Goal: Task Accomplishment & Management: Use online tool/utility

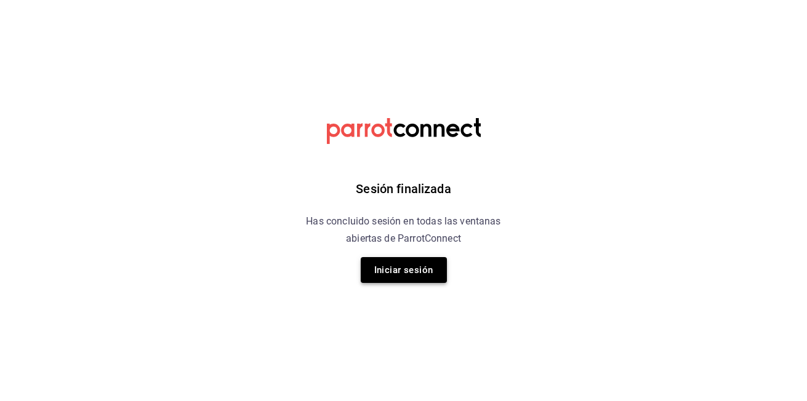
click at [425, 269] on button "Iniciar sesión" at bounding box center [404, 270] width 86 height 26
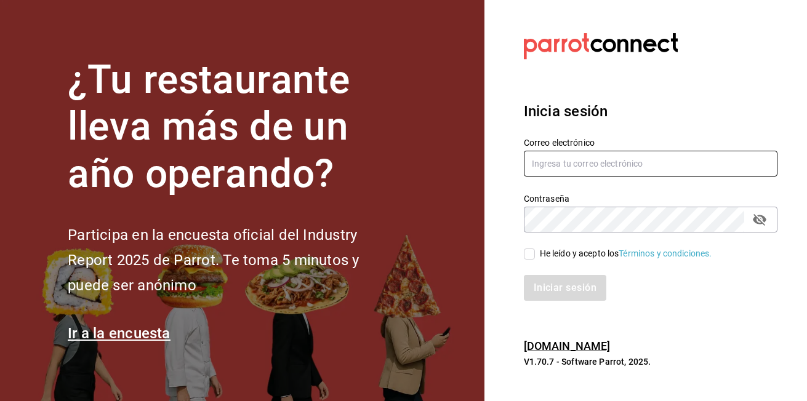
type input "[EMAIL_ADDRESS][DOMAIN_NAME]"
click at [529, 257] on input "He leído y acepto los Términos y condiciones." at bounding box center [529, 254] width 11 height 11
checkbox input "true"
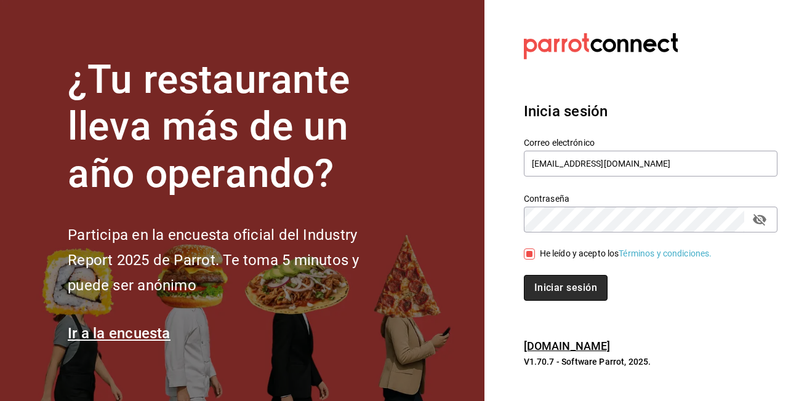
click at [535, 283] on button "Iniciar sesión" at bounding box center [566, 288] width 84 height 26
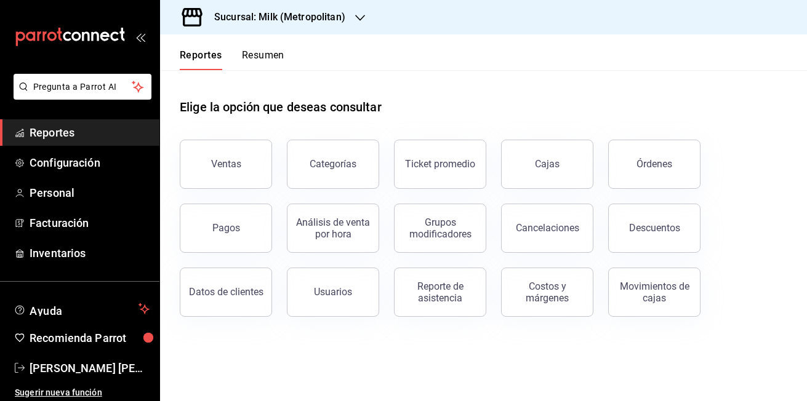
click at [364, 16] on div "Sucursal: Milk (Metropolitan)" at bounding box center [270, 17] width 200 height 34
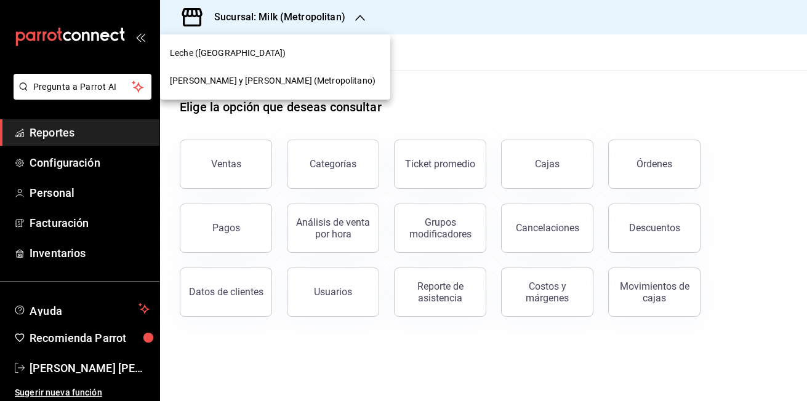
click at [247, 78] on span "[PERSON_NAME] y [PERSON_NAME] (Metropolitano)" at bounding box center [273, 80] width 206 height 13
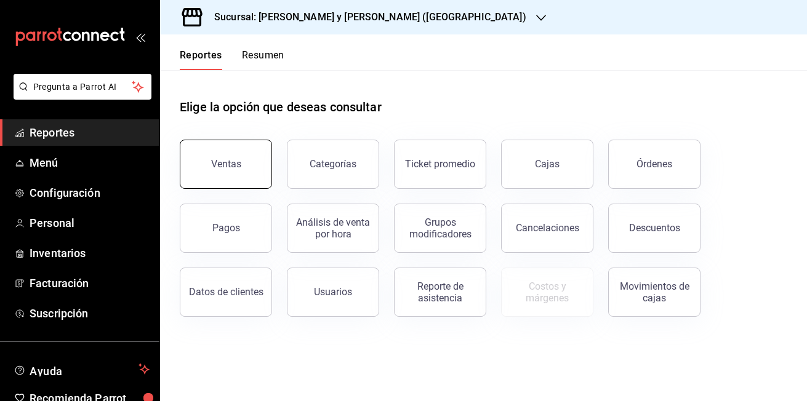
click at [253, 172] on button "Ventas" at bounding box center [226, 164] width 92 height 49
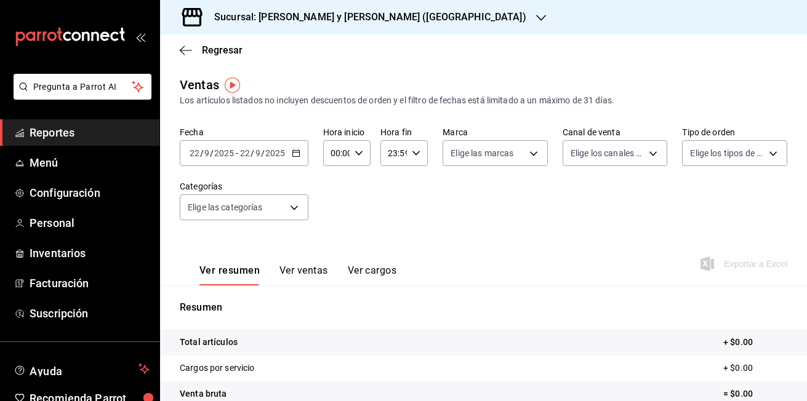
click at [296, 155] on icon "button" at bounding box center [296, 153] width 9 height 9
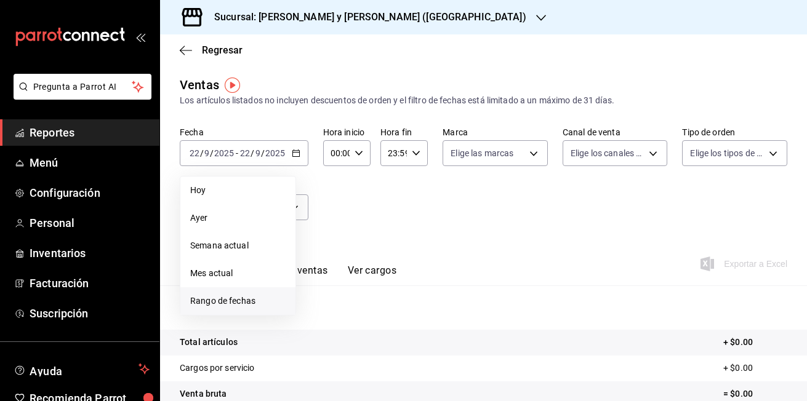
click at [231, 301] on span "Rango de fechas" at bounding box center [237, 301] width 95 height 13
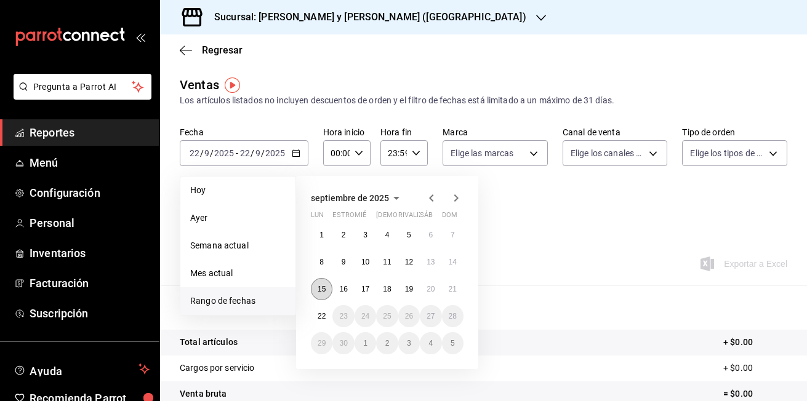
click at [322, 286] on abbr "15" at bounding box center [322, 289] width 8 height 9
click at [322, 315] on abbr "22" at bounding box center [322, 316] width 8 height 9
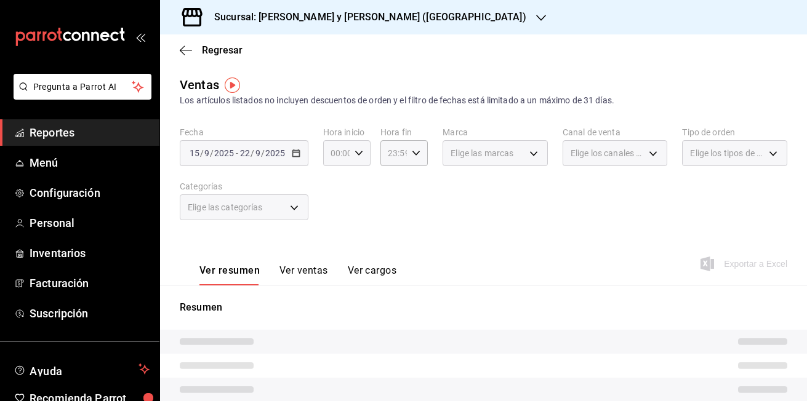
click at [358, 149] on icon "button" at bounding box center [359, 153] width 9 height 9
click at [333, 211] on span "05" at bounding box center [334, 209] width 4 height 10
type input "05:00"
click at [412, 153] on div at bounding box center [403, 200] width 807 height 401
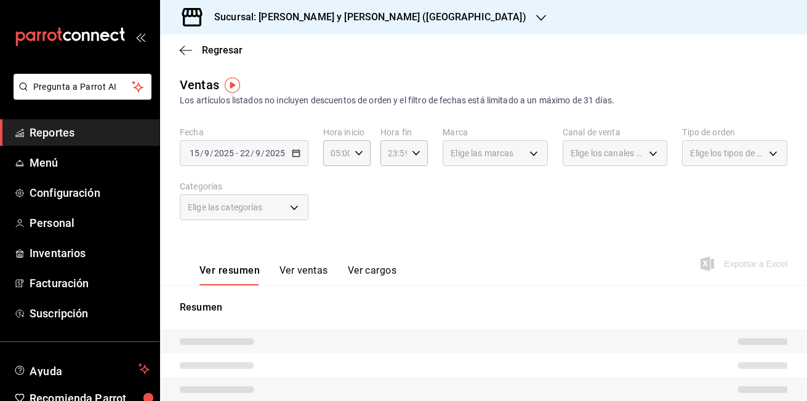
click at [412, 153] on icon "button" at bounding box center [416, 153] width 9 height 9
drag, startPoint x: 392, startPoint y: 216, endPoint x: 403, endPoint y: 227, distance: 14.8
click at [392, 217] on span "05" at bounding box center [390, 214] width 4 height 10
click at [414, 182] on span "00" at bounding box center [414, 185] width 4 height 10
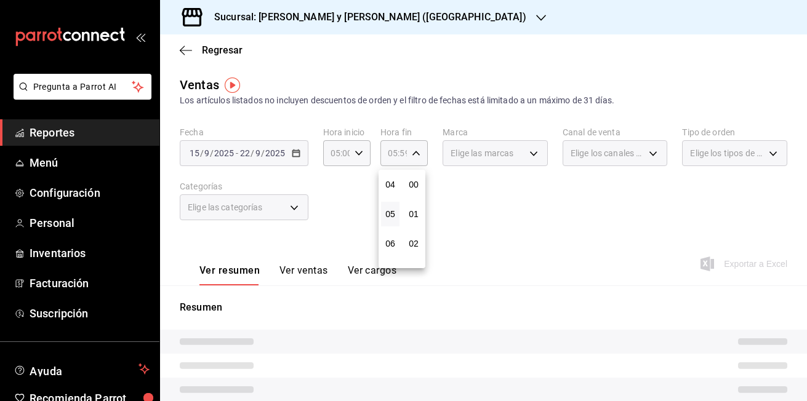
type input "05:00"
click at [292, 206] on div at bounding box center [403, 200] width 807 height 401
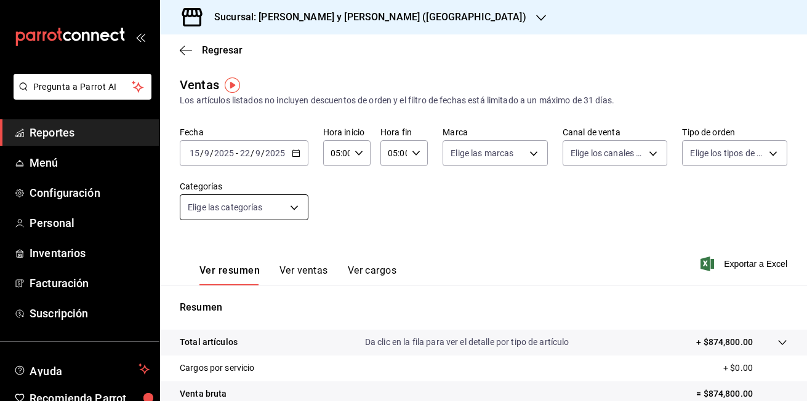
click at [294, 209] on body "Pregunta a Parrot AI Reportes Menú Configuración Personal Inventarios Facturaci…" at bounding box center [403, 200] width 807 height 401
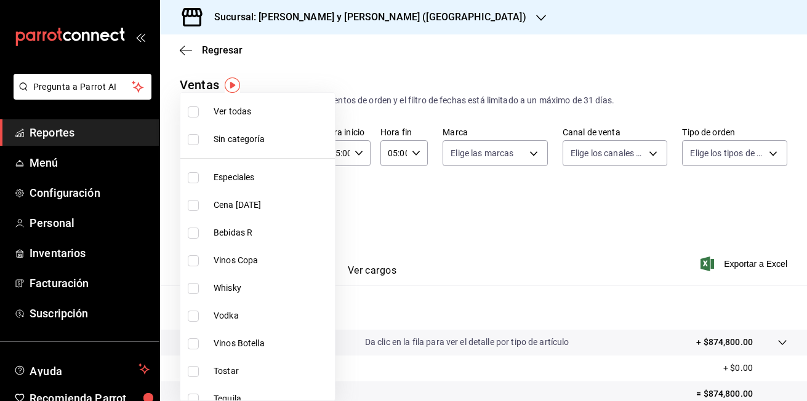
click at [193, 175] on input "checkbox" at bounding box center [193, 177] width 11 height 11
checkbox input "true"
type input "463cbe58-69f9-49c2-85c9-e7a3a82fd125"
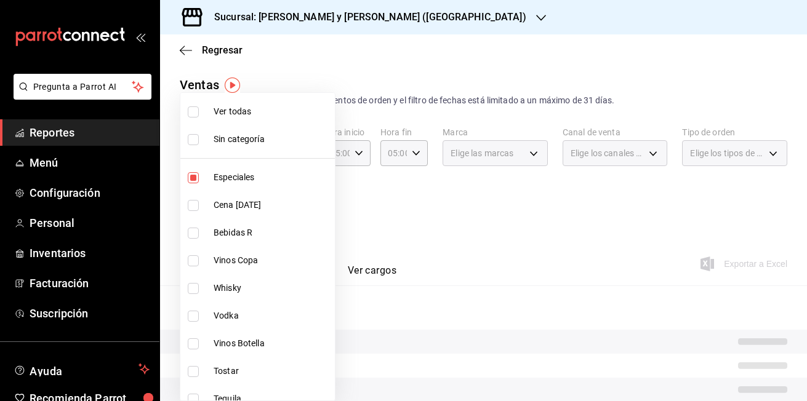
click at [190, 232] on input "checkbox" at bounding box center [193, 233] width 11 height 11
checkbox input "true"
type input "463cbe58-69f9-49c2-85c9-e7a3a82fd125,3e3b7fd2-fbe5-449e-8f2b-2816b629dbaa"
click at [192, 261] on input "checkbox" at bounding box center [193, 260] width 11 height 11
checkbox input "true"
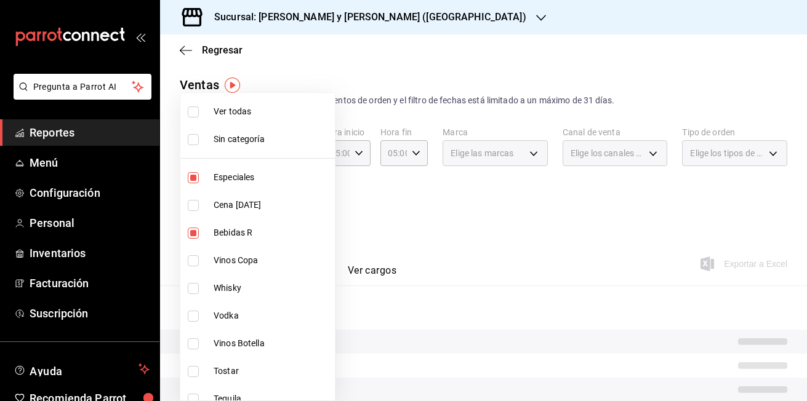
type input "463cbe58-69f9-49c2-85c9-e7a3a82fd125,3e3b7fd2-fbe5-449e-8f2b-2816b629dbaa,5a1b0…"
click at [195, 292] on input "checkbox" at bounding box center [193, 288] width 11 height 11
checkbox input "true"
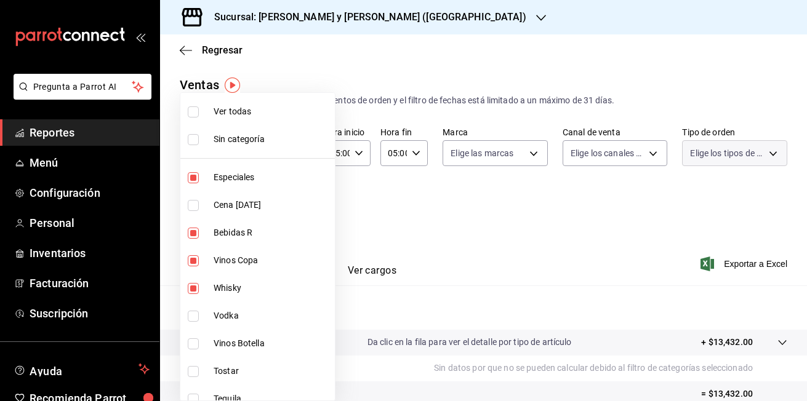
type input "463cbe58-69f9-49c2-85c9-e7a3a82fd125,3e3b7fd2-fbe5-449e-8f2b-2816b629dbaa,5a1b0…"
click at [192, 318] on input "checkbox" at bounding box center [193, 316] width 11 height 11
checkbox input "true"
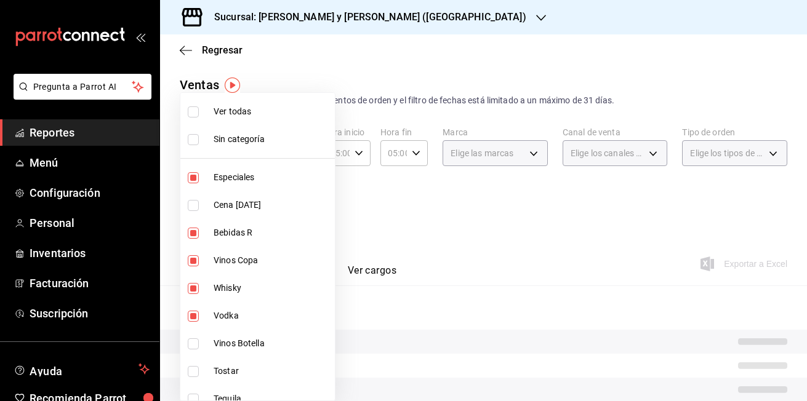
type input "463cbe58-69f9-49c2-85c9-e7a3a82fd125,3e3b7fd2-fbe5-449e-8f2b-2816b629dbaa,5a1b0…"
click at [194, 347] on input "checkbox" at bounding box center [193, 344] width 11 height 11
checkbox input "true"
type input "463cbe58-69f9-49c2-85c9-e7a3a82fd125,3e3b7fd2-fbe5-449e-8f2b-2816b629dbaa,5a1b0…"
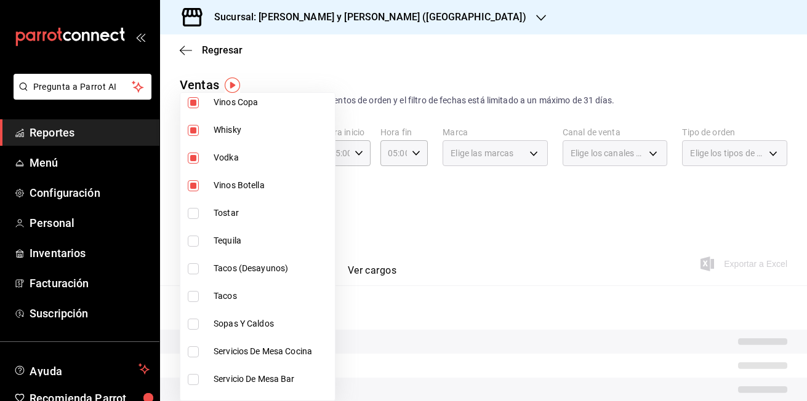
scroll to position [172, 0]
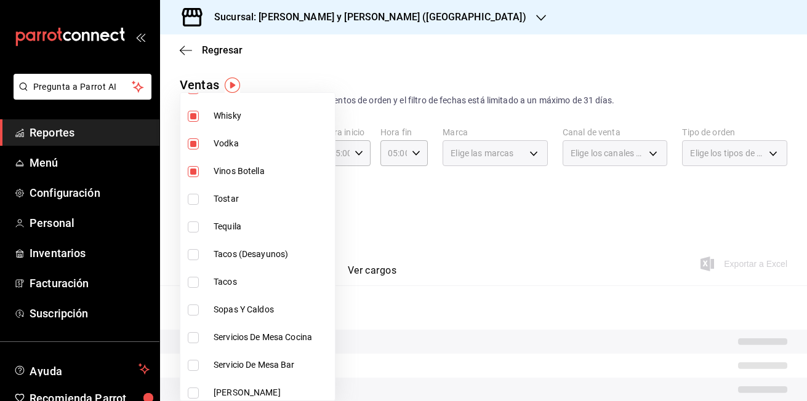
click at [194, 231] on input "checkbox" at bounding box center [193, 227] width 11 height 11
checkbox input "true"
type input "463cbe58-69f9-49c2-85c9-e7a3a82fd125,3e3b7fd2-fbe5-449e-8f2b-2816b629dbaa,5a1b0…"
click at [198, 390] on input "checkbox" at bounding box center [193, 393] width 11 height 11
checkbox input "true"
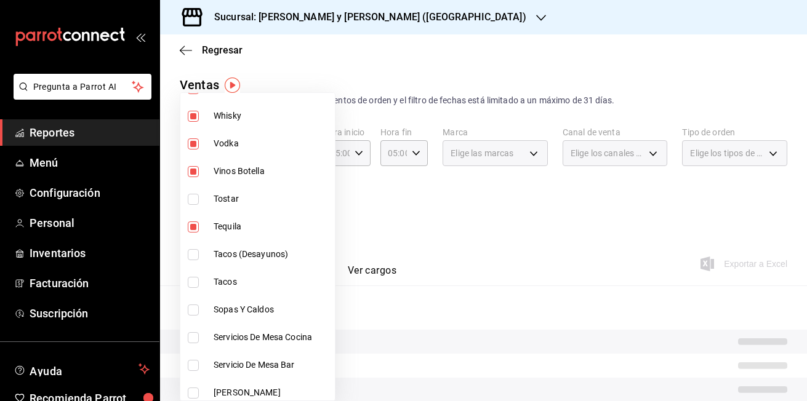
type input "463cbe58-69f9-49c2-85c9-e7a3a82fd125,3e3b7fd2-fbe5-449e-8f2b-2816b629dbaa,5a1b0…"
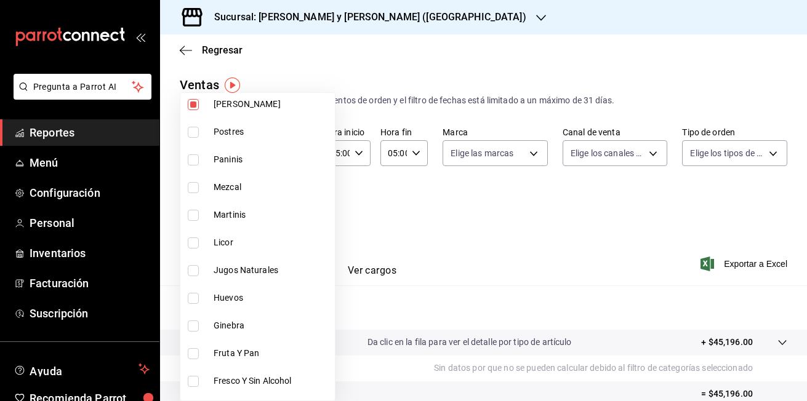
scroll to position [468, 0]
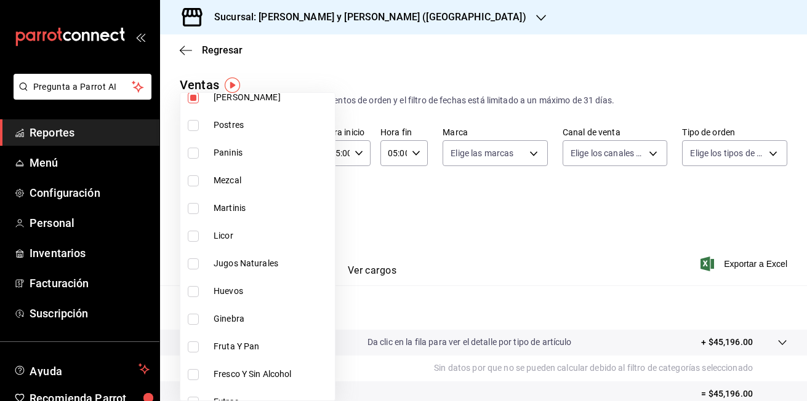
click at [195, 179] on input "checkbox" at bounding box center [193, 180] width 11 height 11
checkbox input "true"
type input "463cbe58-69f9-49c2-85c9-e7a3a82fd125,3e3b7fd2-fbe5-449e-8f2b-2816b629dbaa,5a1b0…"
click at [193, 209] on input "checkbox" at bounding box center [193, 208] width 11 height 11
checkbox input "true"
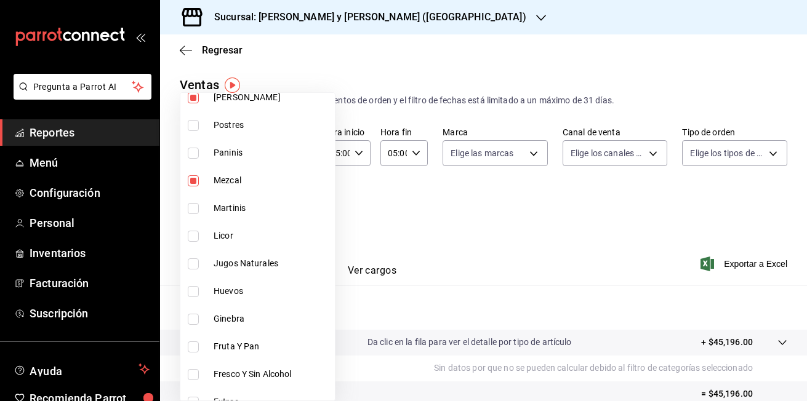
click at [193, 238] on input "checkbox" at bounding box center [193, 236] width 11 height 11
checkbox input "true"
click at [193, 266] on input "checkbox" at bounding box center [193, 264] width 11 height 11
checkbox input "true"
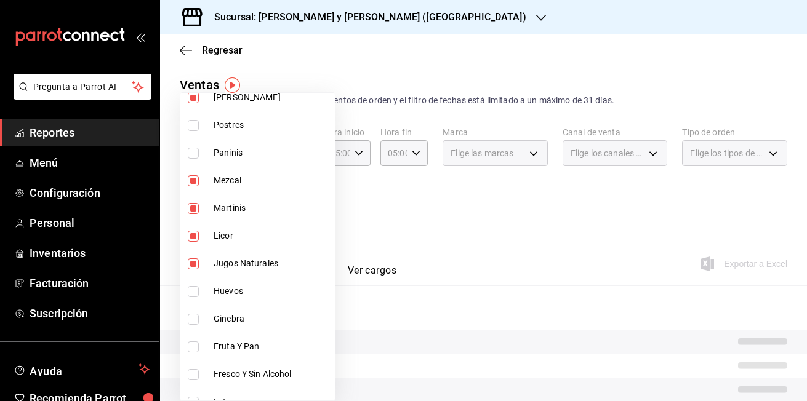
type input "463cbe58-69f9-49c2-85c9-e7a3a82fd125,3e3b7fd2-fbe5-449e-8f2b-2816b629dbaa,5a1b0…"
click at [193, 324] on input "checkbox" at bounding box center [193, 319] width 11 height 11
checkbox input "true"
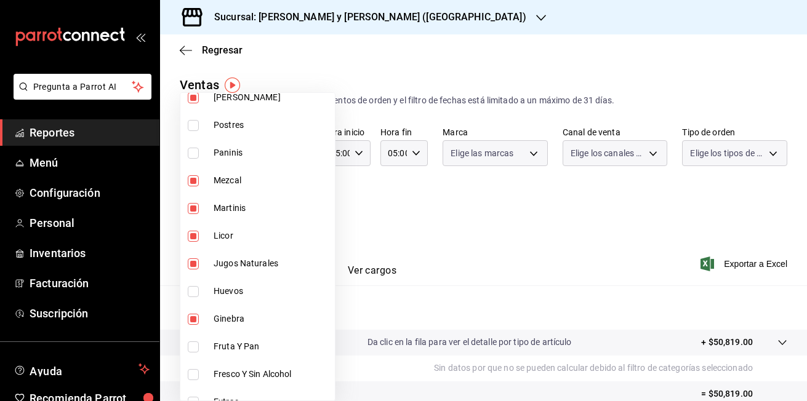
type input "463cbe58-69f9-49c2-85c9-e7a3a82fd125,3e3b7fd2-fbe5-449e-8f2b-2816b629dbaa,5a1b0…"
click at [196, 376] on input "checkbox" at bounding box center [193, 374] width 11 height 11
checkbox input "true"
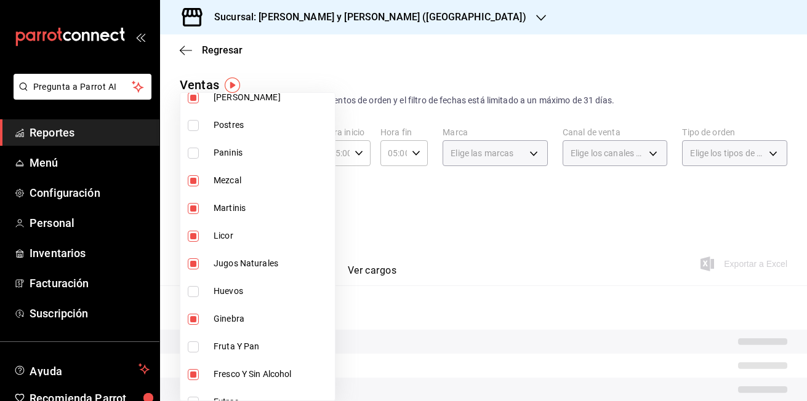
type input "463cbe58-69f9-49c2-85c9-e7a3a82fd125,3e3b7fd2-fbe5-449e-8f2b-2816b629dbaa,5a1b0…"
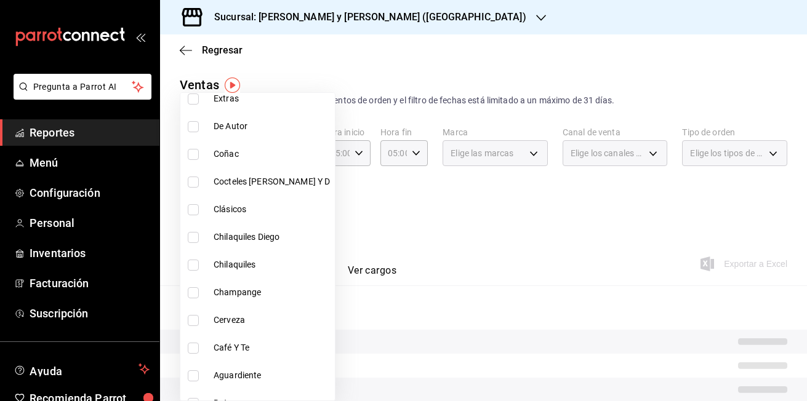
scroll to position [843, 0]
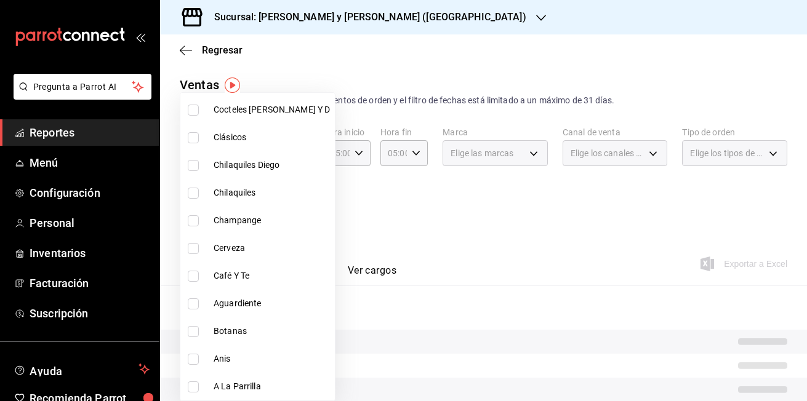
click at [194, 364] on input "checkbox" at bounding box center [193, 359] width 11 height 11
checkbox input "true"
type input "463cbe58-69f9-49c2-85c9-e7a3a82fd125,3e3b7fd2-fbe5-449e-8f2b-2816b629dbaa,5a1b0…"
click at [194, 307] on input "checkbox" at bounding box center [193, 304] width 11 height 11
checkbox input "true"
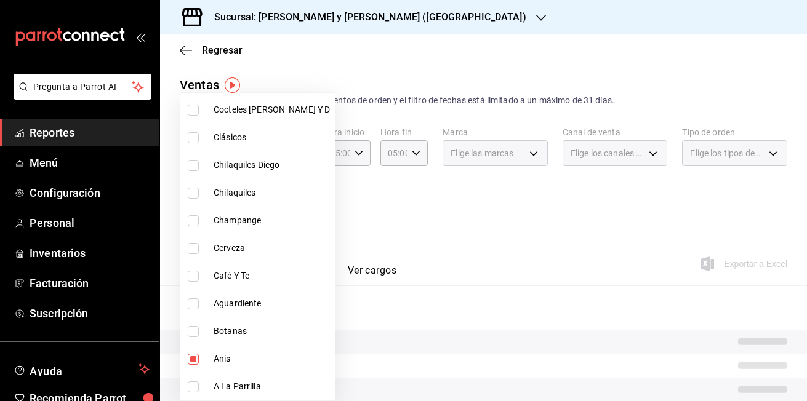
type input "463cbe58-69f9-49c2-85c9-e7a3a82fd125,3e3b7fd2-fbe5-449e-8f2b-2816b629dbaa,5a1b0…"
click at [194, 271] on input "checkbox" at bounding box center [193, 276] width 11 height 11
checkbox input "true"
type input "463cbe58-69f9-49c2-85c9-e7a3a82fd125,3e3b7fd2-fbe5-449e-8f2b-2816b629dbaa,5a1b0…"
click at [195, 248] on input "checkbox" at bounding box center [193, 248] width 11 height 11
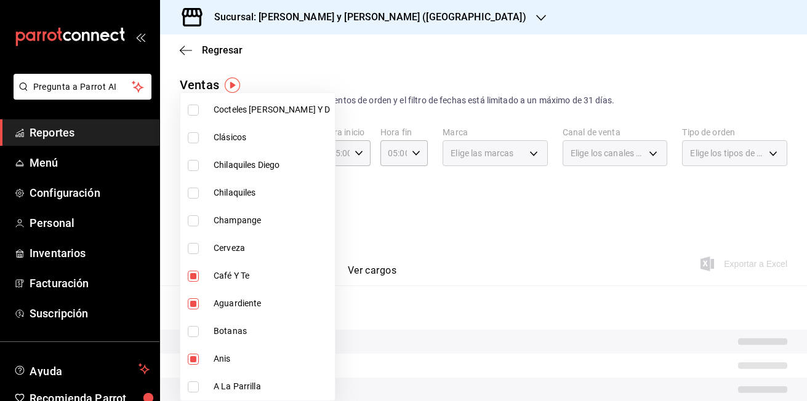
checkbox input "true"
type input "463cbe58-69f9-49c2-85c9-e7a3a82fd125,3e3b7fd2-fbe5-449e-8f2b-2816b629dbaa,5a1b0…"
click at [197, 222] on input "checkbox" at bounding box center [193, 220] width 11 height 11
checkbox input "true"
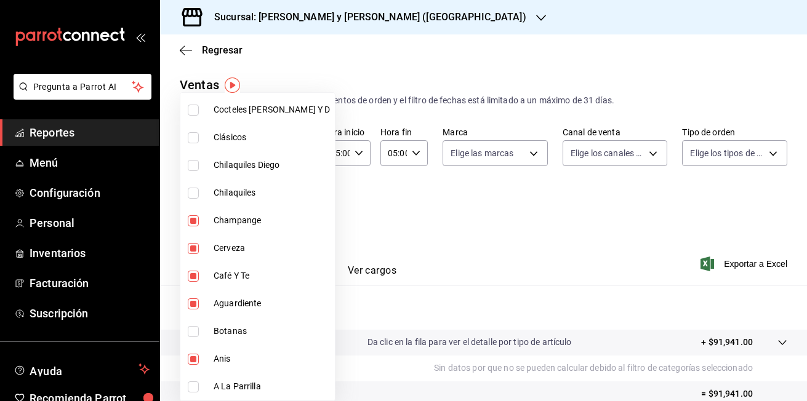
click at [187, 141] on li "Clásicos" at bounding box center [257, 138] width 155 height 28
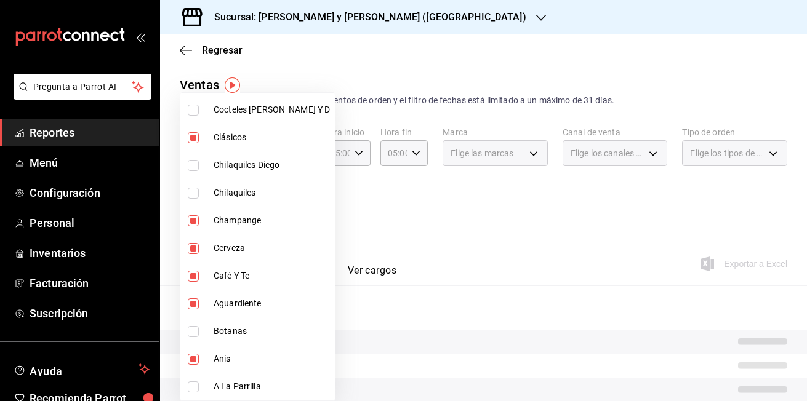
type input "463cbe58-69f9-49c2-85c9-e7a3a82fd125,3e3b7fd2-fbe5-449e-8f2b-2816b629dbaa,5a1b0…"
checkbox input "true"
click at [198, 115] on input "checkbox" at bounding box center [193, 110] width 11 height 11
checkbox input "true"
type input "463cbe58-69f9-49c2-85c9-e7a3a82fd125,3e3b7fd2-fbe5-449e-8f2b-2816b629dbaa,5a1b0…"
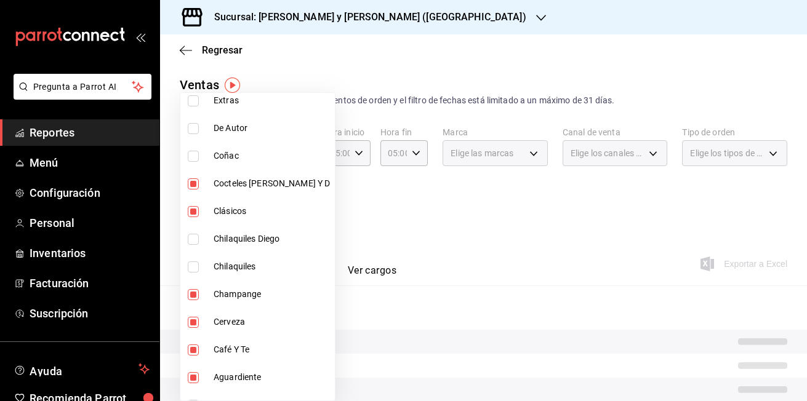
scroll to position [745, 0]
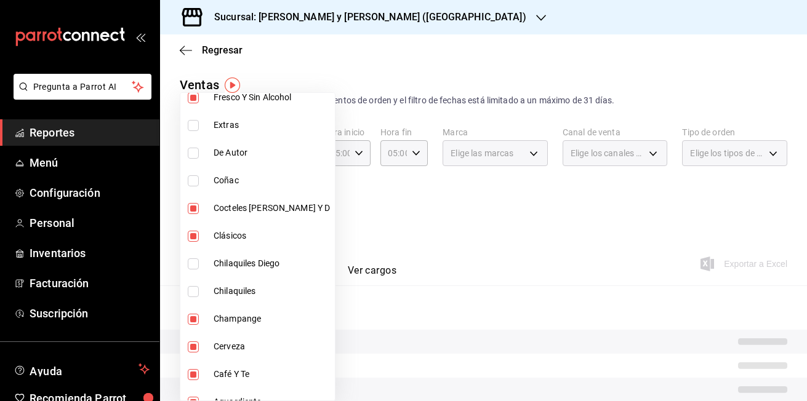
click at [188, 185] on input "checkbox" at bounding box center [193, 180] width 11 height 11
checkbox input "true"
type input "463cbe58-69f9-49c2-85c9-e7a3a82fd125,3e3b7fd2-fbe5-449e-8f2b-2816b629dbaa,5a1b0…"
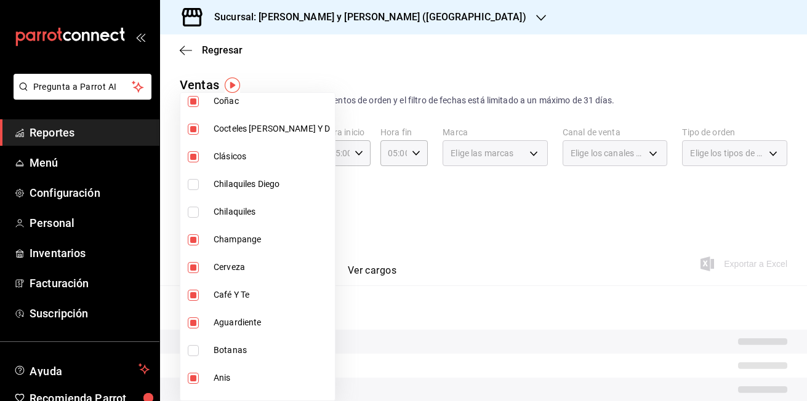
scroll to position [843, 0]
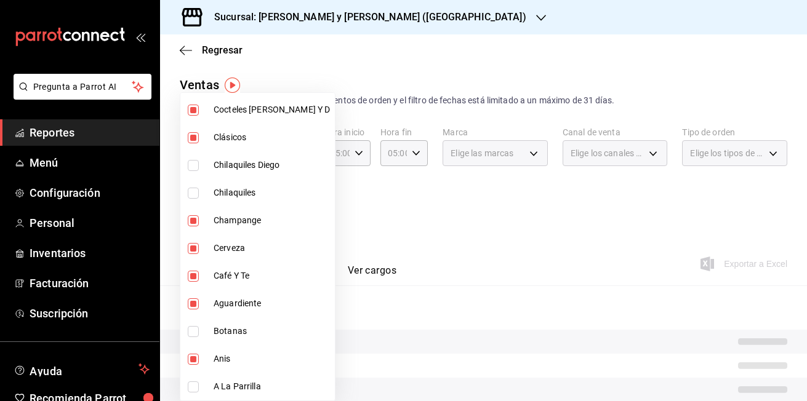
click at [380, 205] on div at bounding box center [403, 200] width 807 height 401
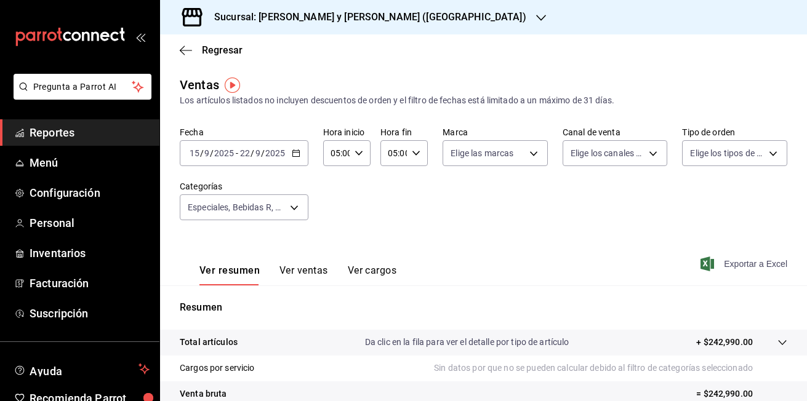
click at [735, 265] on font "Exportar a Excel" at bounding box center [755, 264] width 63 height 10
click at [735, 265] on div "Exportando a excel..." at bounding box center [738, 264] width 100 height 11
